Goal: Subscribe to service/newsletter

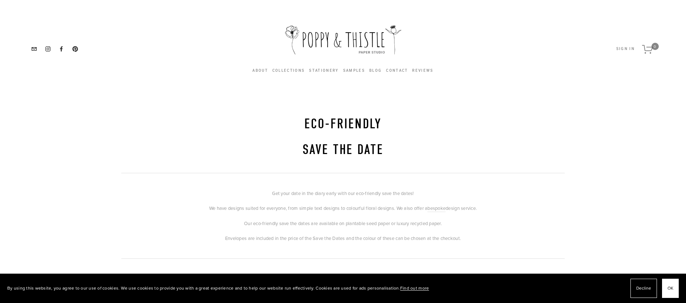
scroll to position [1, 0]
click at [332, 85] on link "Save the Date" at bounding box center [336, 86] width 54 height 6
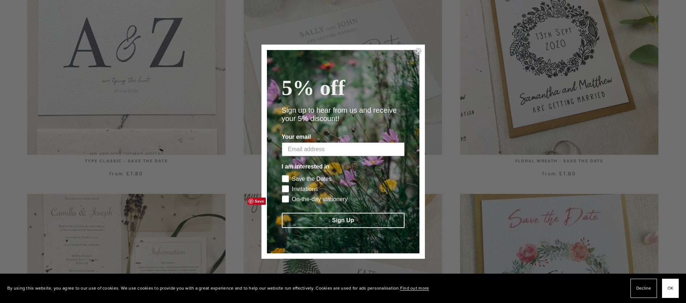
scroll to position [773, 0]
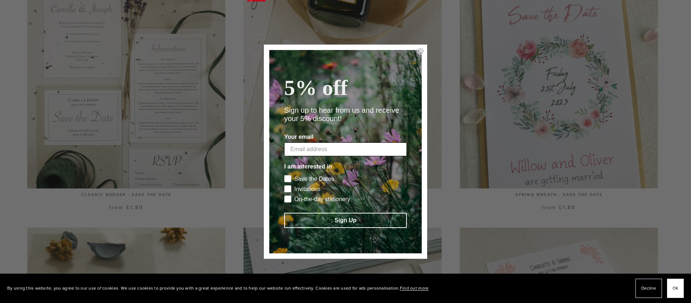
click at [358, 147] on input "Your email" at bounding box center [345, 150] width 123 height 14
type input "[PERSON_NAME][EMAIL_ADDRESS][DOMAIN_NAME]"
click at [287, 177] on rect "POPUP Form" at bounding box center [288, 178] width 7 height 7
click at [284, 175] on input "Save the Dates" at bounding box center [284, 175] width 0 height 0
checkbox input "true"
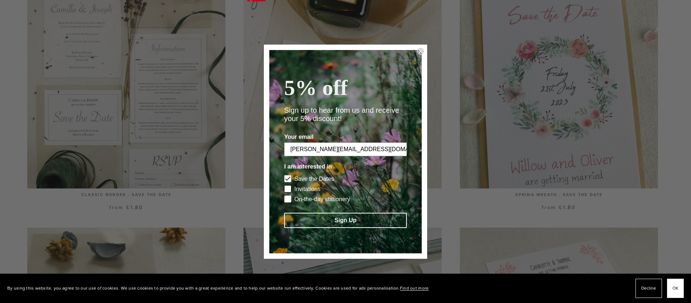
click at [287, 188] on rect "POPUP Form" at bounding box center [288, 188] width 7 height 7
click at [284, 185] on input "Invitations" at bounding box center [284, 185] width 0 height 0
checkbox input "true"
click at [310, 220] on button "Sign Up" at bounding box center [345, 220] width 123 height 15
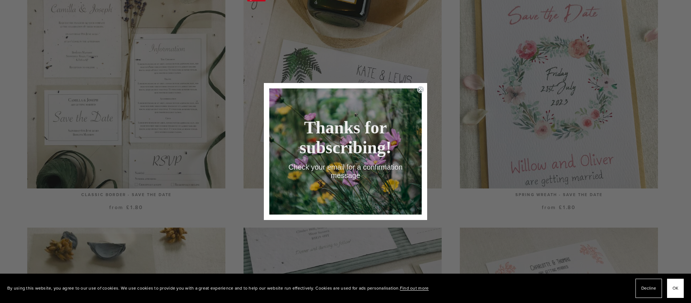
click at [421, 85] on form "Thanks for subscribing! Check your email for a confirmation message Submit" at bounding box center [345, 151] width 163 height 137
click at [421, 88] on circle "Close dialog" at bounding box center [420, 89] width 7 height 7
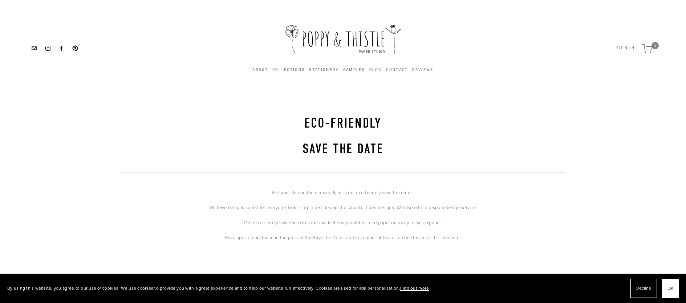
scroll to position [0, 0]
